Goal: Find specific fact: Find contact information

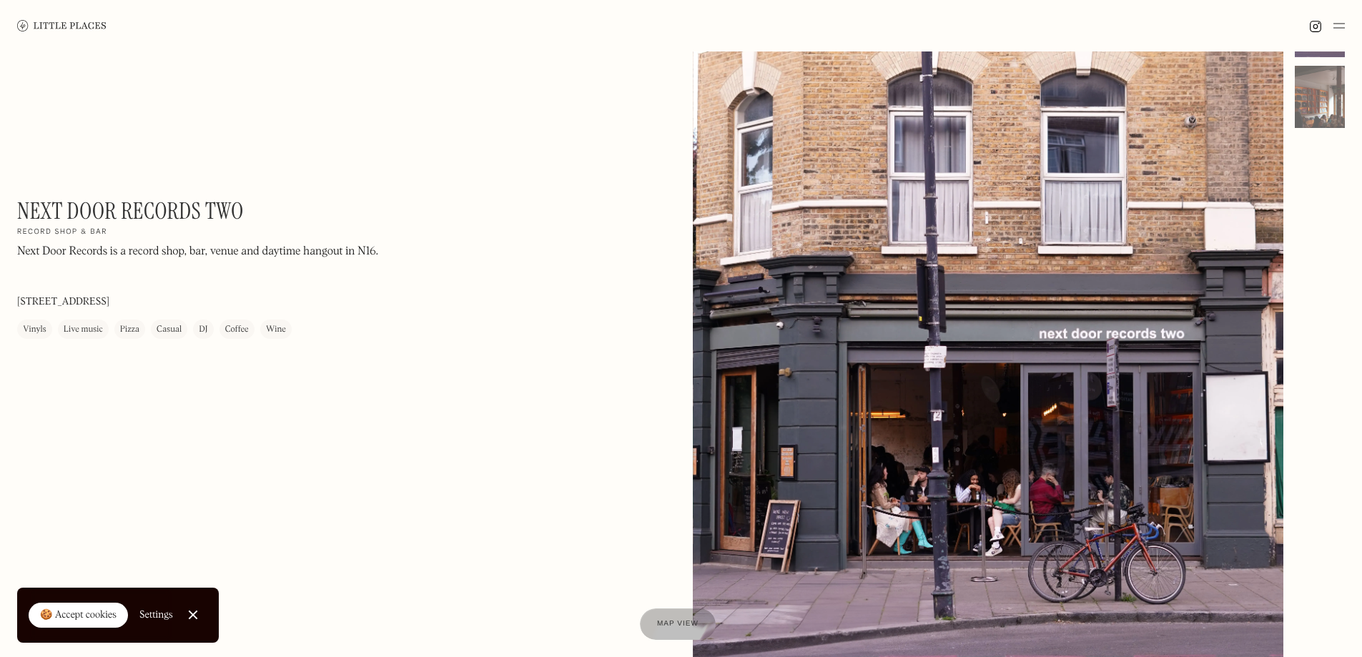
scroll to position [214, 0]
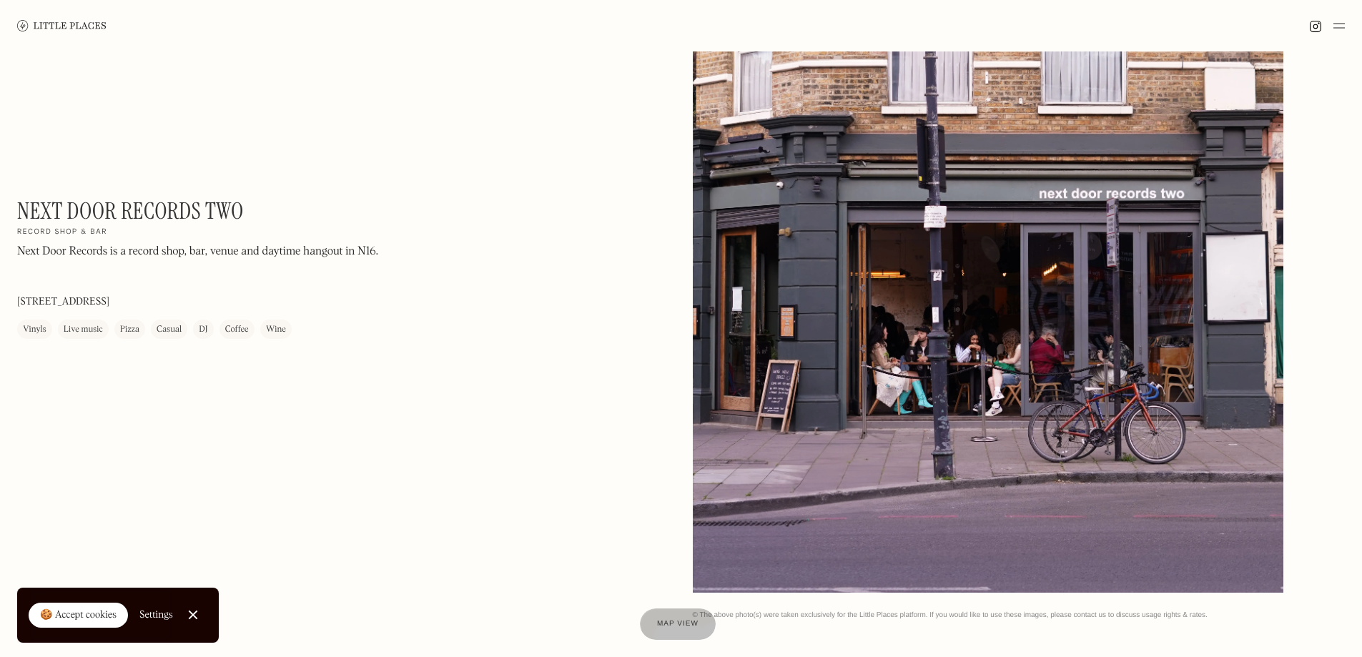
click at [264, 250] on p "Next Door Records is a record shop, bar, venue and daytime hangout in N16." at bounding box center [197, 251] width 361 height 17
drag, startPoint x: 16, startPoint y: 251, endPoint x: 109, endPoint y: 252, distance: 92.2
click at [115, 252] on div "Next Door Records Two On Our Radar Record shop & bar Next Door Records is a rec…" at bounding box center [681, 237] width 1362 height 800
click at [106, 252] on p "Next Door Records is a record shop, bar, venue and daytime hangout in N16." at bounding box center [197, 251] width 361 height 17
drag, startPoint x: 104, startPoint y: 252, endPoint x: 26, endPoint y: 252, distance: 78.6
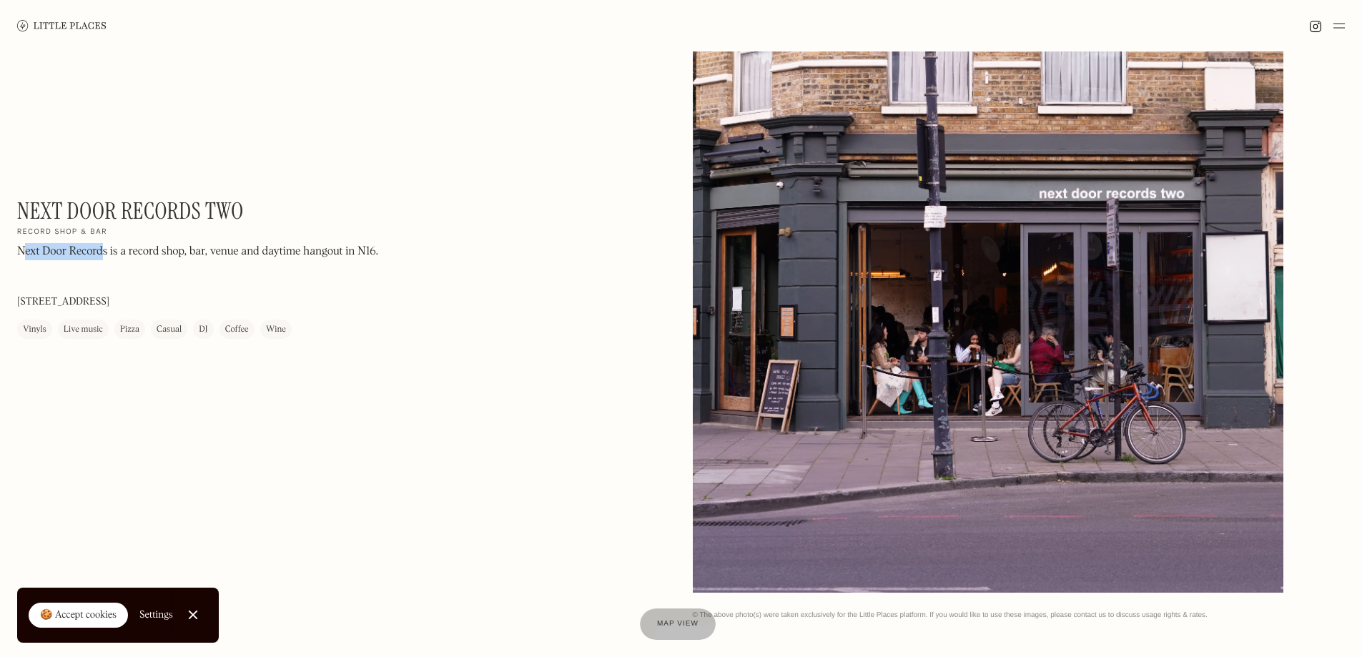
click at [26, 252] on p "Next Door Records is a record shop, bar, venue and daytime hangout in N16." at bounding box center [197, 251] width 361 height 17
click at [22, 250] on p "Next Door Records is a record shop, bar, venue and daytime hangout in N16." at bounding box center [197, 251] width 361 height 17
drag, startPoint x: 20, startPoint y: 250, endPoint x: 108, endPoint y: 252, distance: 87.9
click at [108, 252] on p "Next Door Records is a record shop, bar, venue and daytime hangout in N16." at bounding box center [197, 251] width 361 height 17
copy p "Next Door Records"
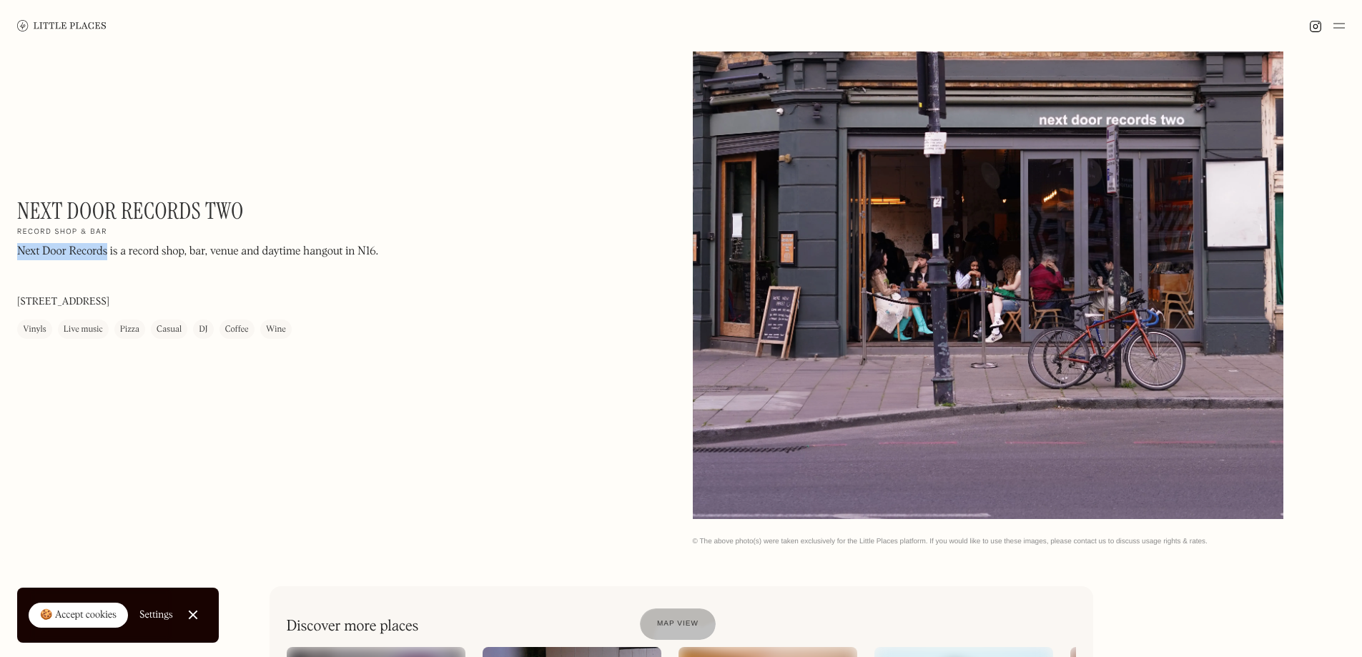
scroll to position [286, 0]
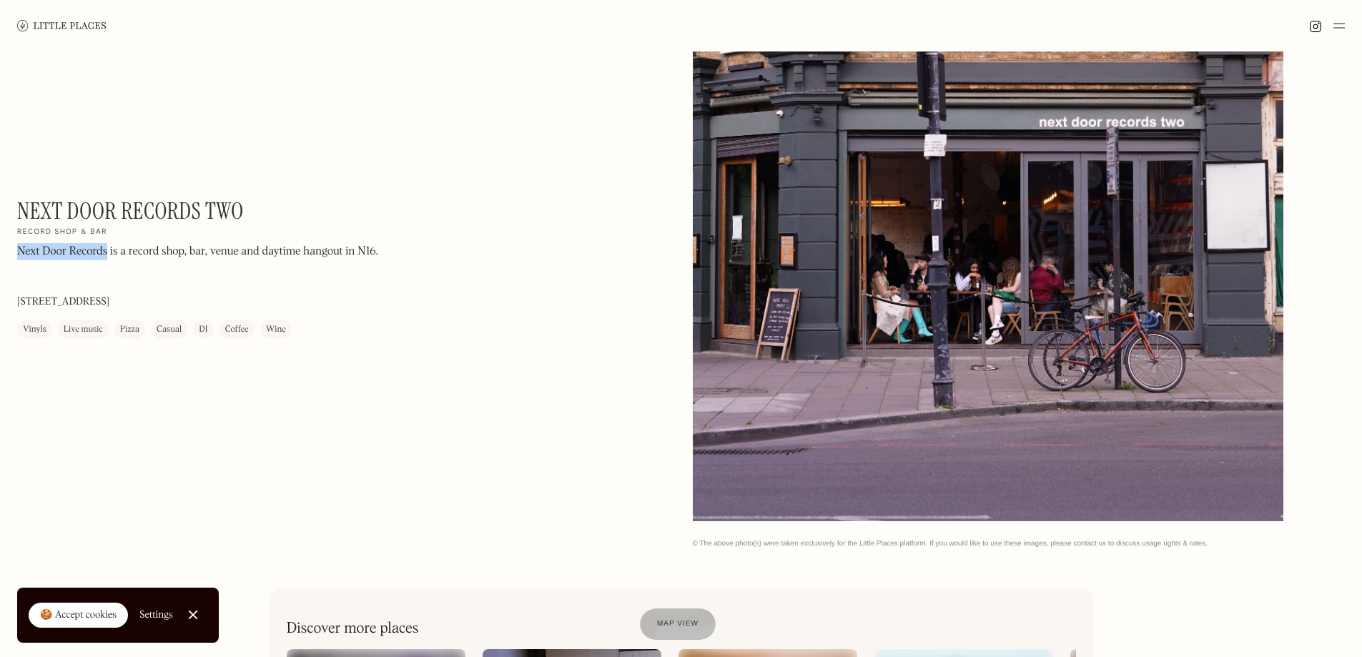
drag, startPoint x: 81, startPoint y: 302, endPoint x: 197, endPoint y: 299, distance: 115.8
click at [163, 302] on div "Next Door Records Two On Our Radar Record shop & bar Next Door Records is a rec…" at bounding box center [681, 166] width 1362 height 800
click at [197, 299] on div "Next Door Records Two On Our Radar Record shop & bar Next Door Records is a rec…" at bounding box center [210, 268] width 386 height 142
drag, startPoint x: 232, startPoint y: 298, endPoint x: 200, endPoint y: 299, distance: 32.2
click at [200, 299] on div "Next Door Records Two On Our Radar Record shop & bar Next Door Records is a rec…" at bounding box center [210, 268] width 386 height 142
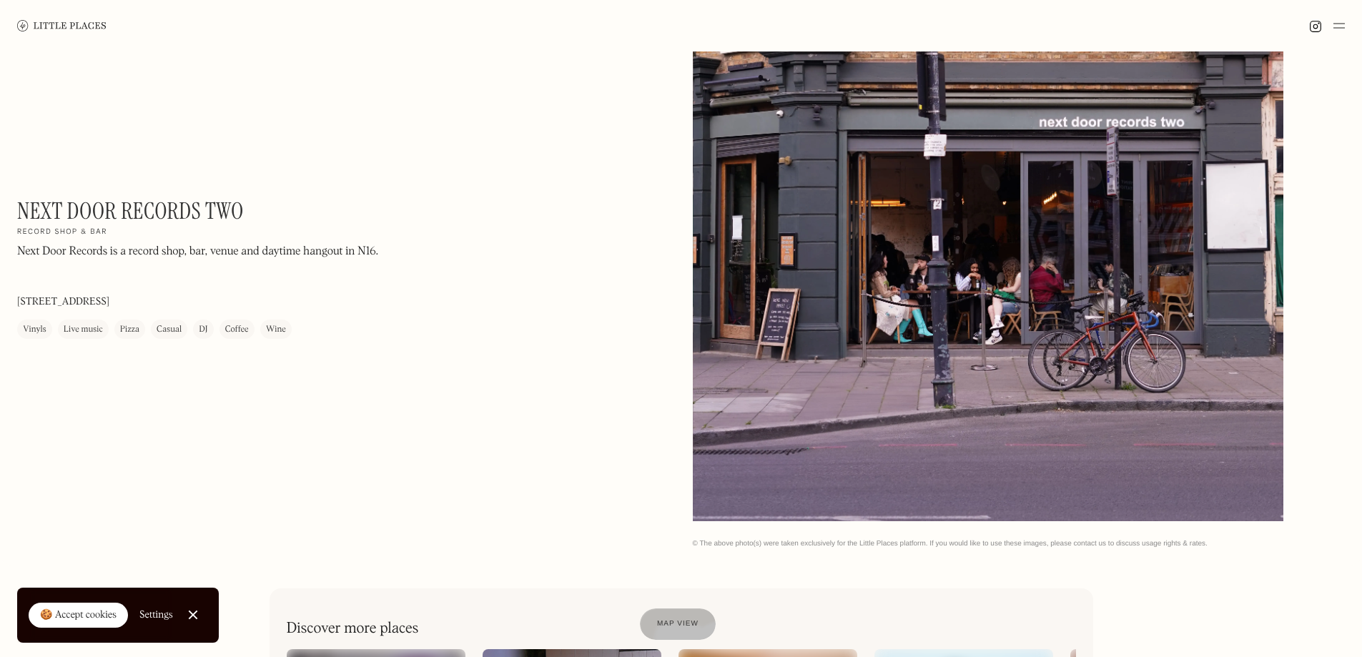
copy div "‍ [STREET_ADDRESS]"
